Goal: Purchase product/service

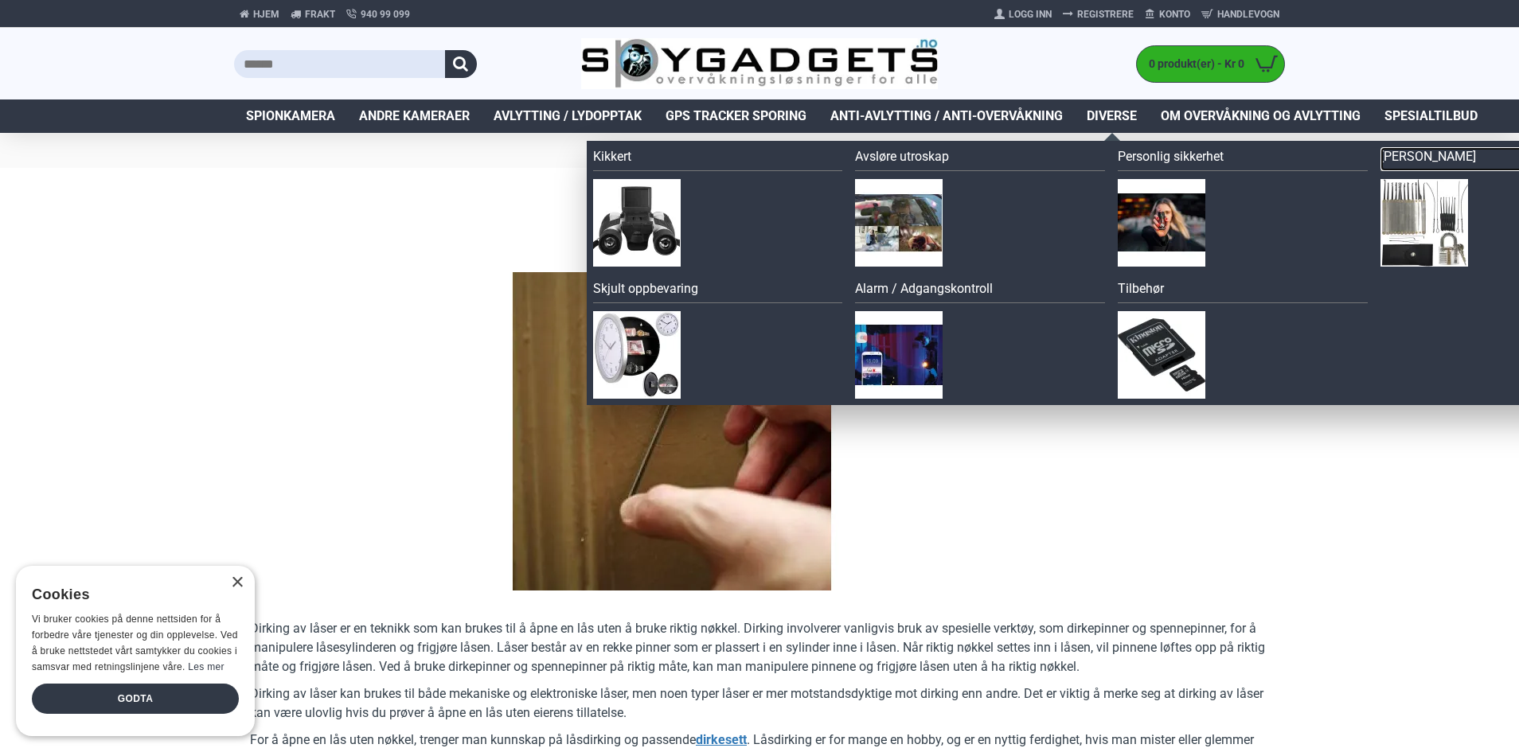
click at [1407, 155] on link "[PERSON_NAME]" at bounding box center [1505, 159] width 250 height 24
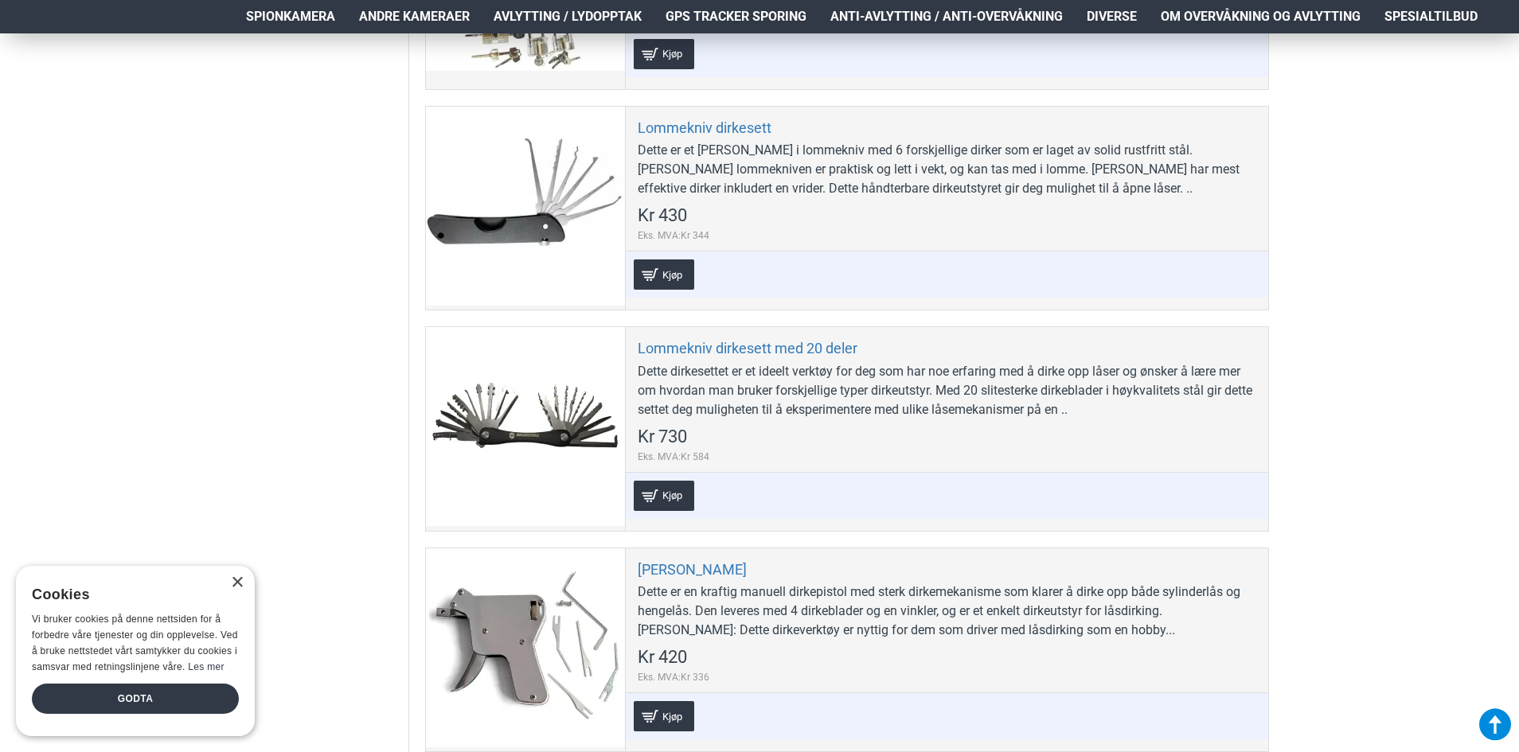
scroll to position [1672, 0]
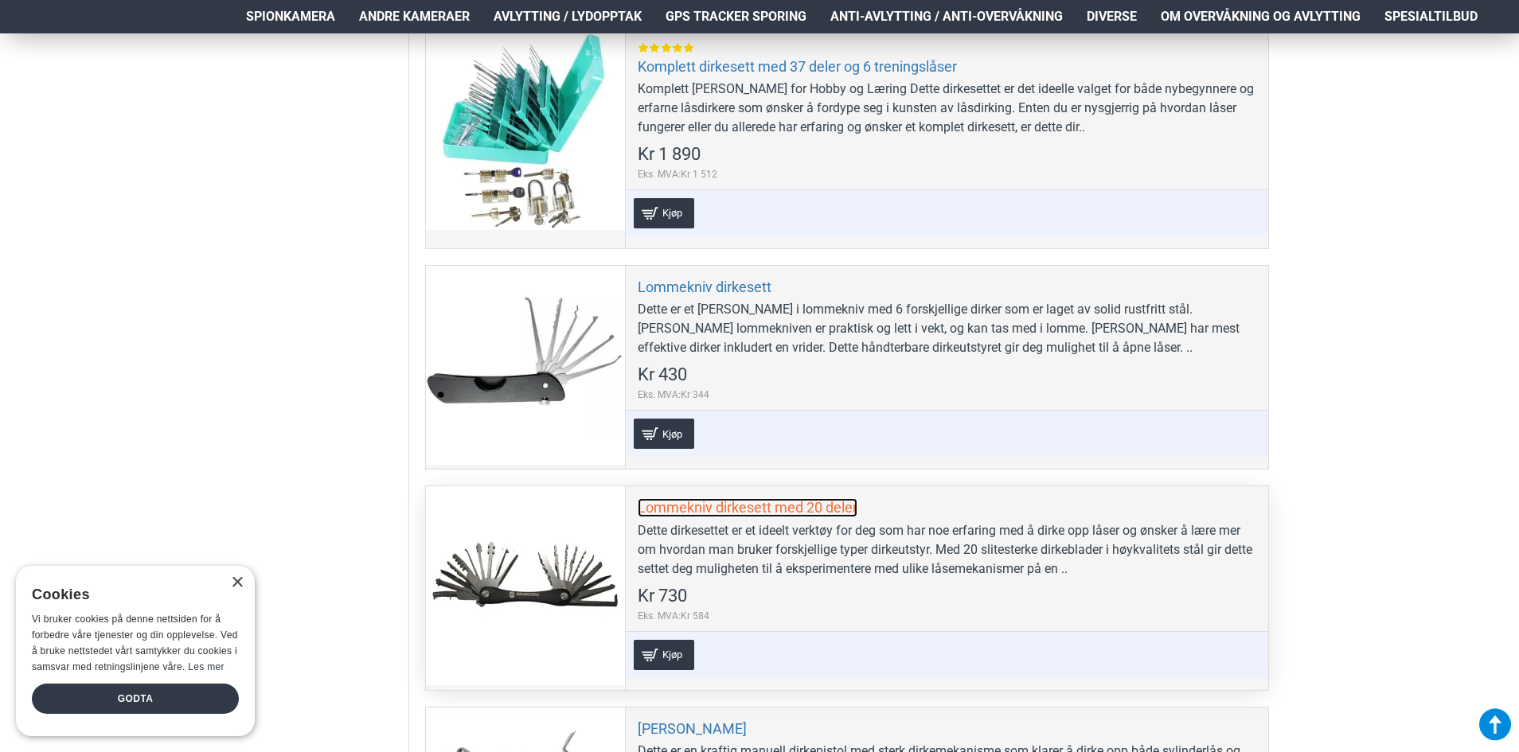
click at [824, 505] on link "Lommekniv dirkesett med 20 deler" at bounding box center [748, 507] width 220 height 18
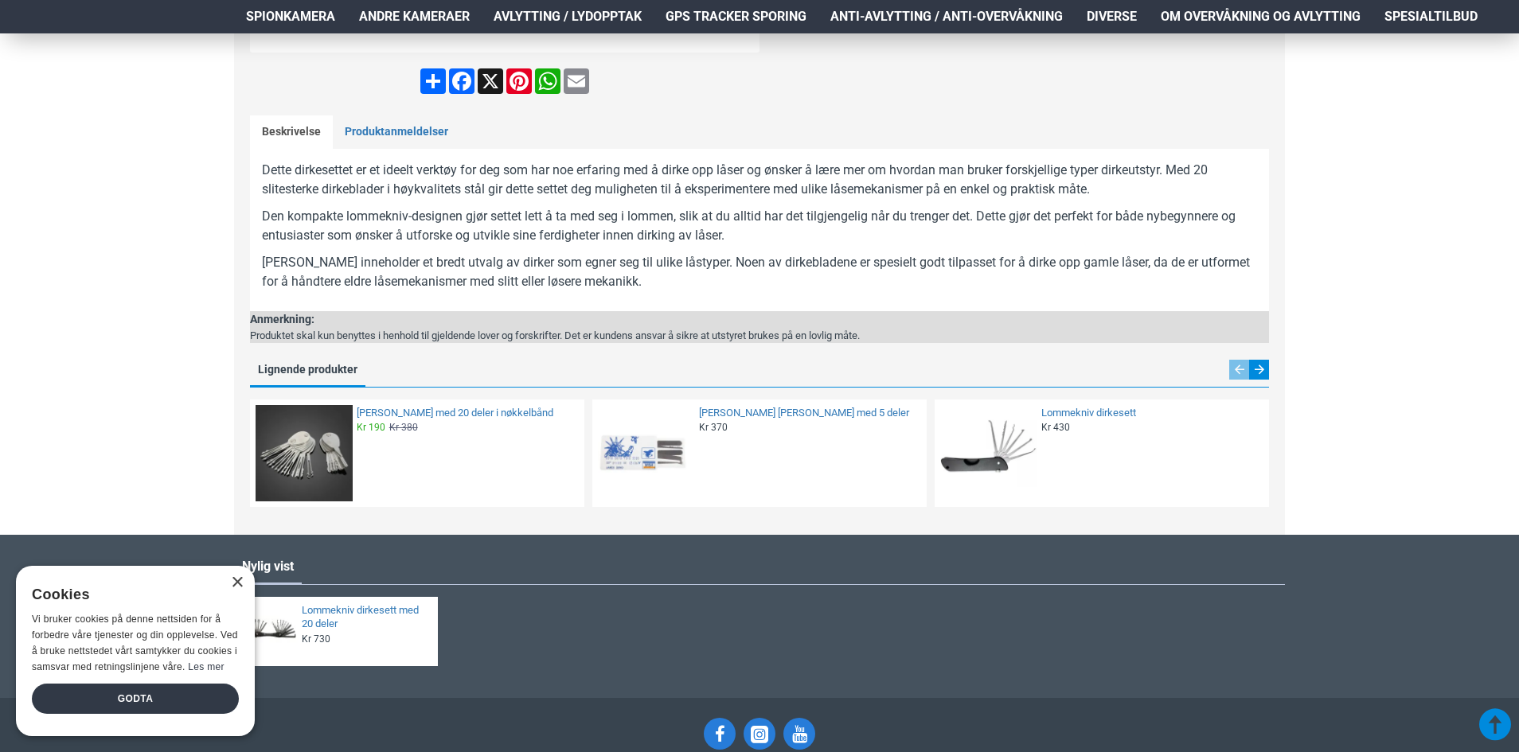
scroll to position [411, 0]
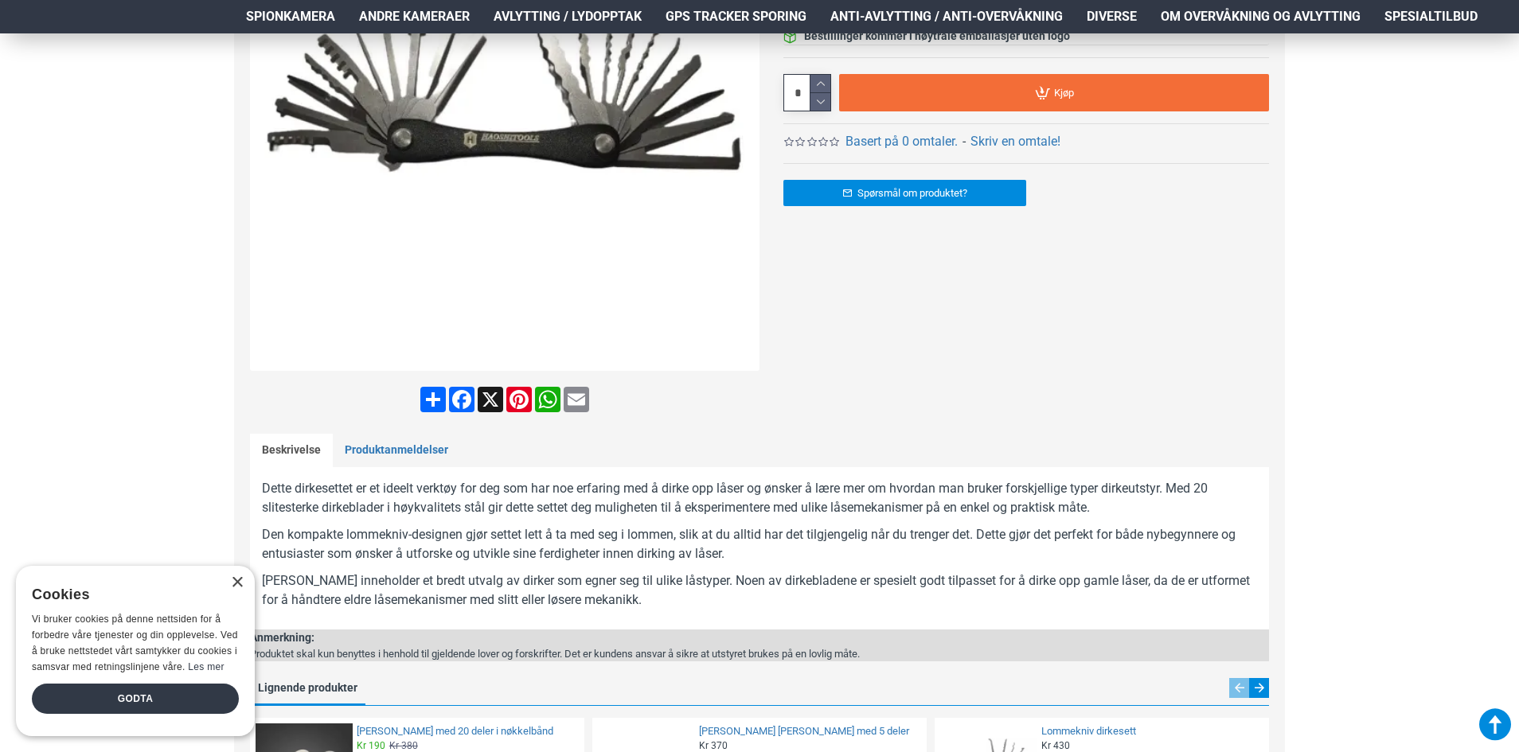
click at [231, 602] on div "× Cookies Vi bruker cookies på denne nettsiden for å forbedre våre tjenester og…" at bounding box center [135, 651] width 239 height 170
click at [232, 588] on div "×" at bounding box center [237, 583] width 12 height 12
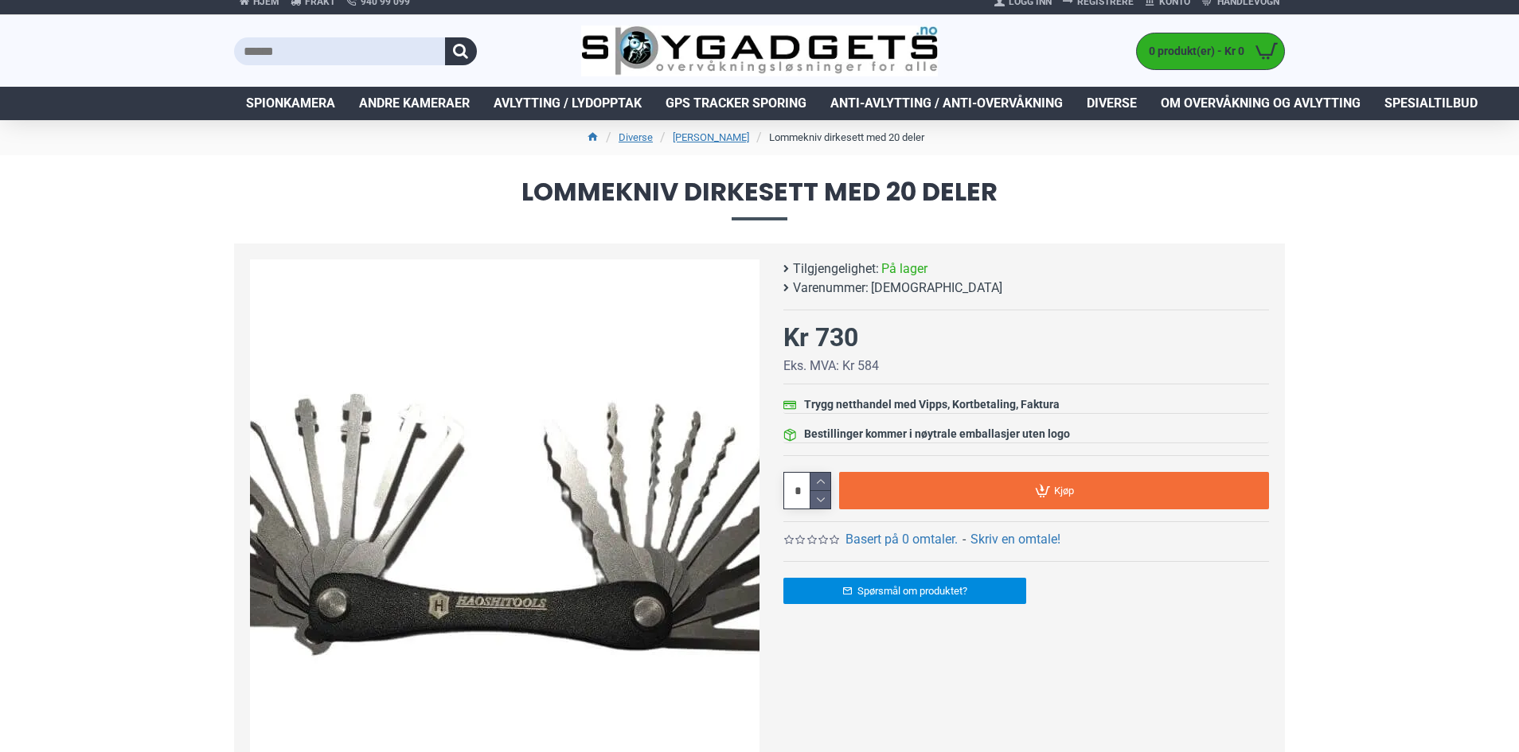
scroll to position [0, 0]
